Goal: Information Seeking & Learning: Learn about a topic

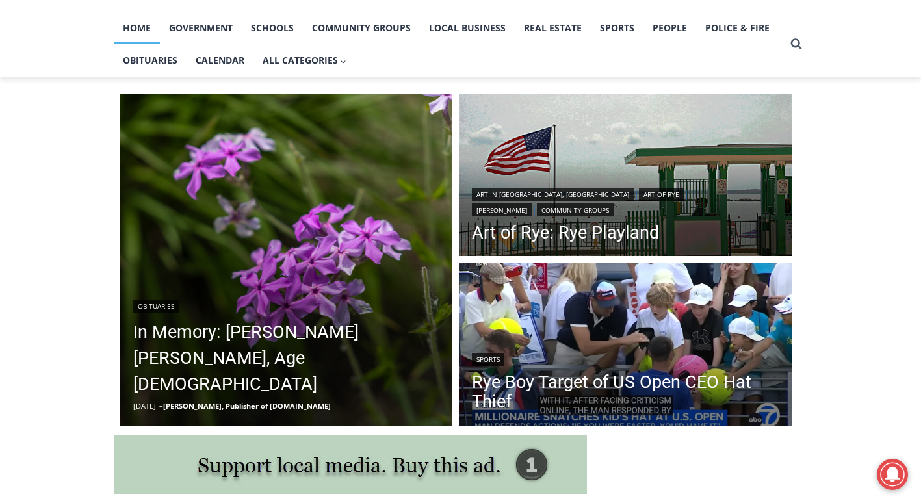
scroll to position [272, 0]
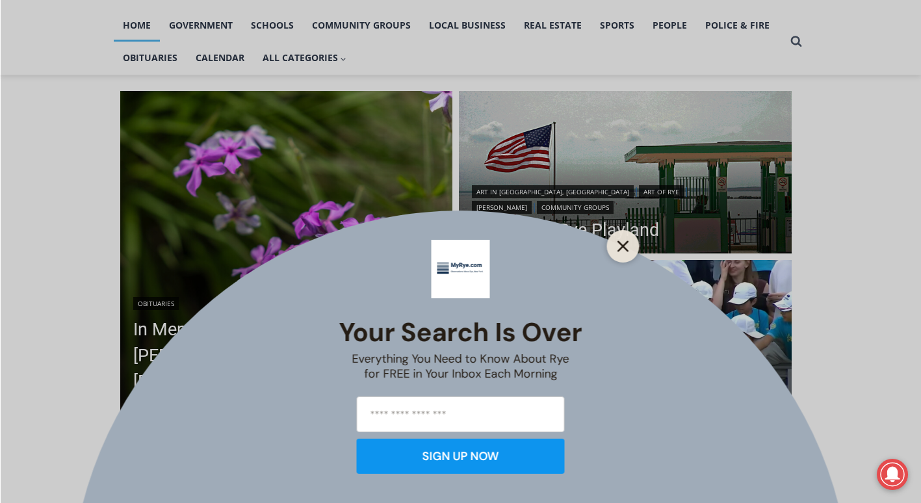
click at [626, 246] on icon "Close" at bounding box center [623, 246] width 12 height 12
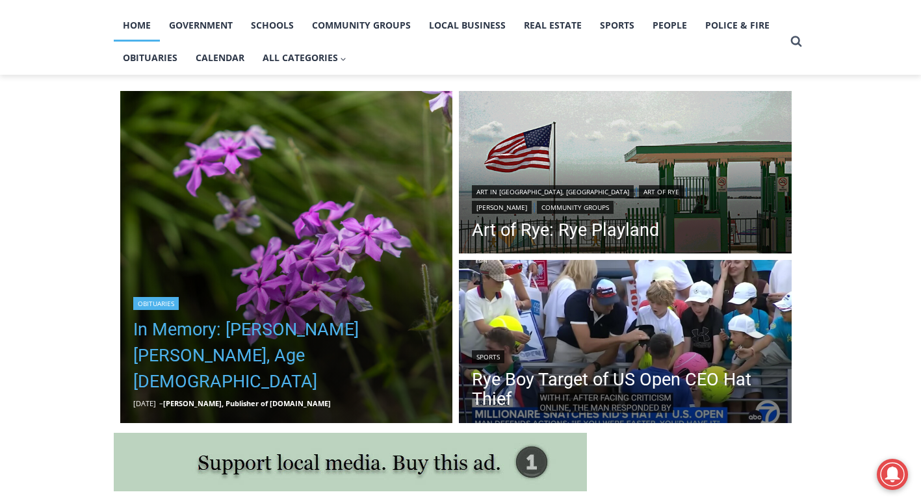
click at [279, 362] on link "In Memory: [PERSON_NAME] [PERSON_NAME], Age [DEMOGRAPHIC_DATA]" at bounding box center [286, 356] width 307 height 78
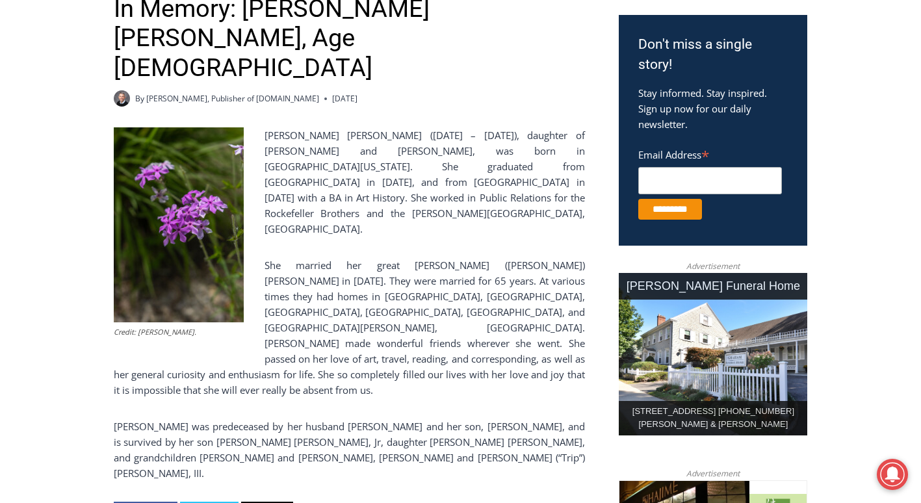
scroll to position [437, 0]
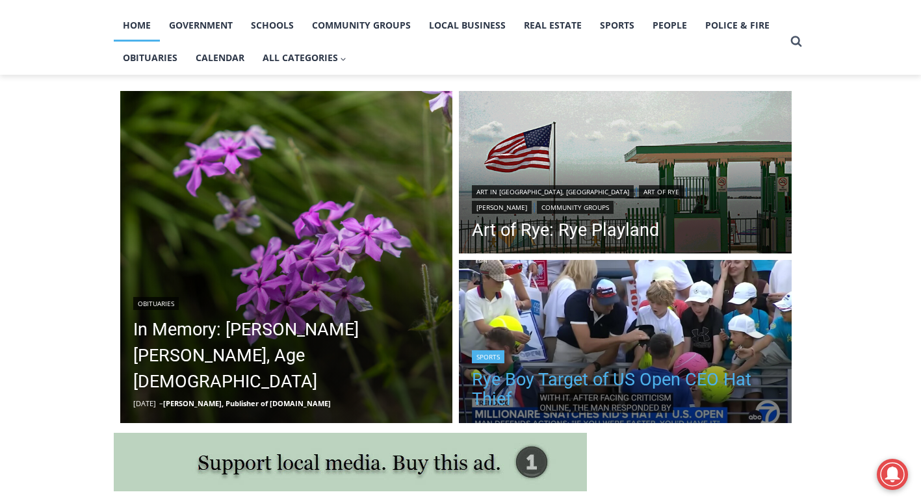
click at [661, 376] on link "Rye Boy Target of US Open CEO Hat Thief" at bounding box center [625, 389] width 307 height 39
